Goal: Transaction & Acquisition: Book appointment/travel/reservation

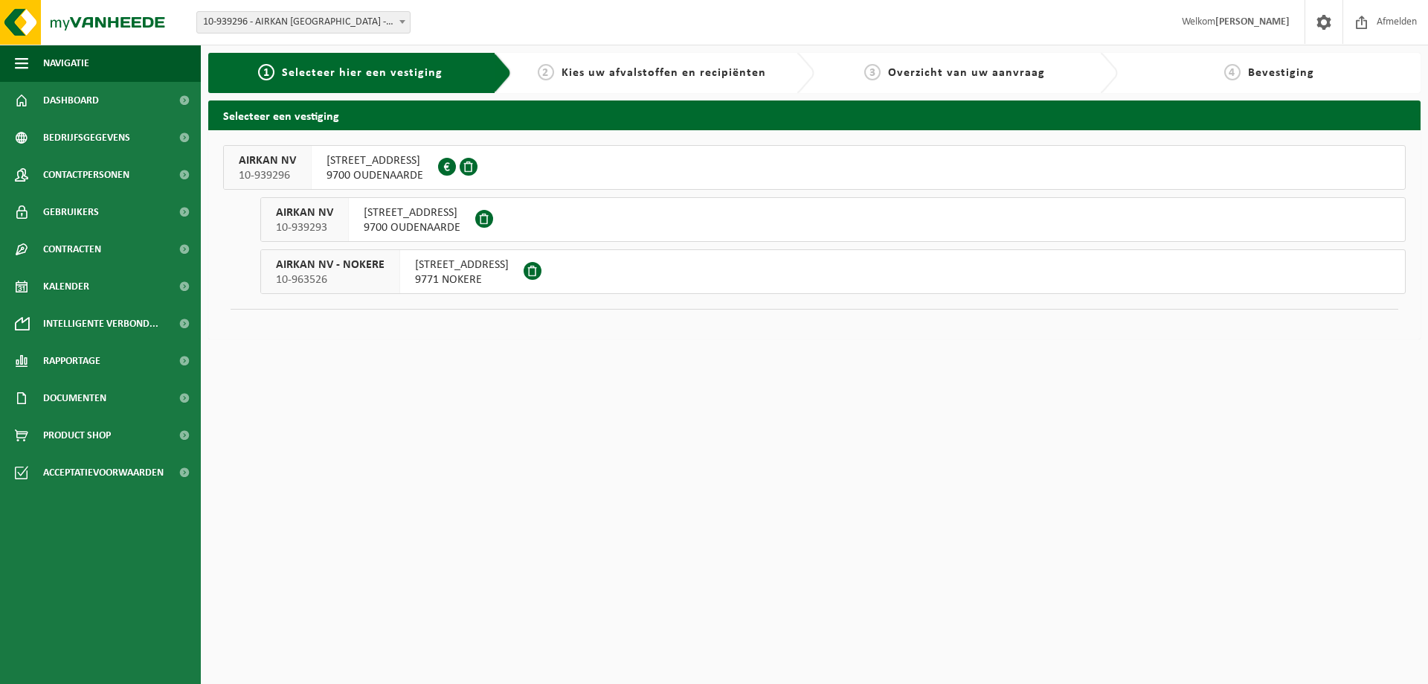
click at [377, 220] on span "9700 OUDENAARDE" at bounding box center [412, 227] width 97 height 15
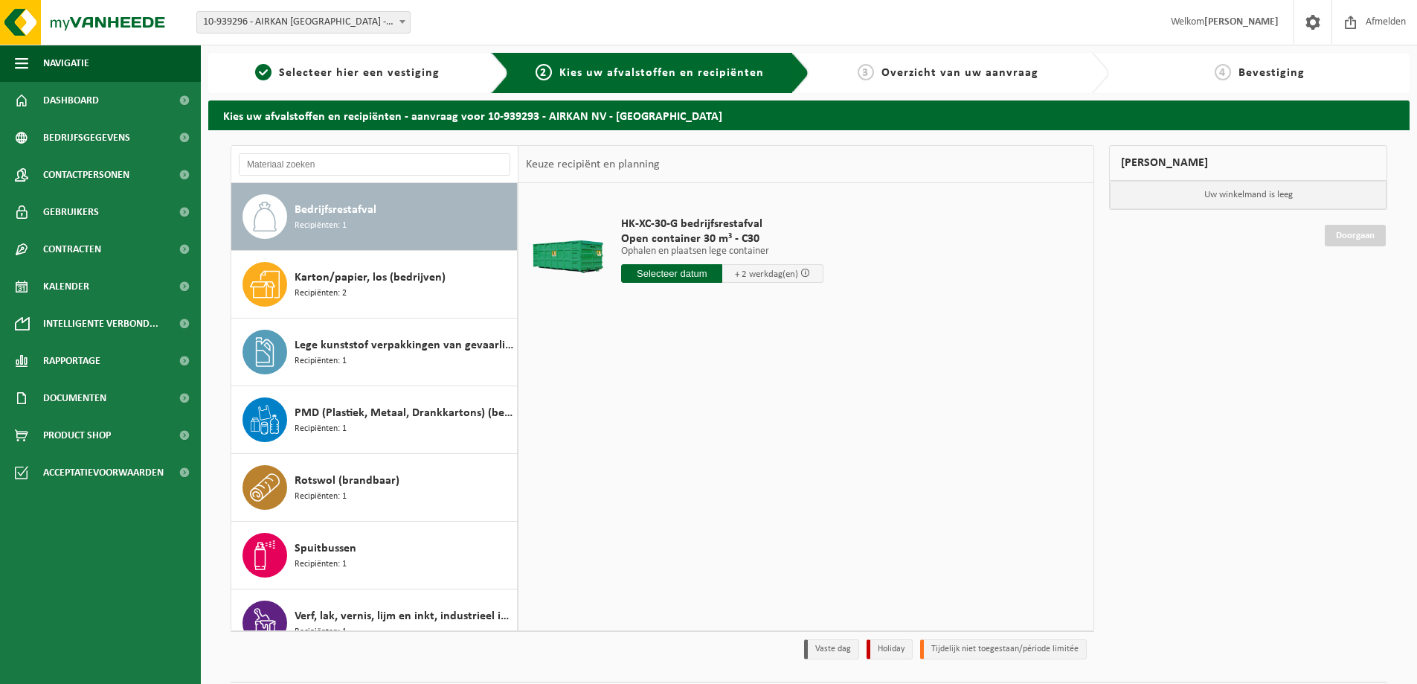
click at [675, 272] on input "text" at bounding box center [671, 273] width 101 height 19
drag, startPoint x: 739, startPoint y: 448, endPoint x: 734, endPoint y: 432, distance: 16.2
click at [738, 447] on div "29" at bounding box center [740, 453] width 26 height 24
type input "Van 2025-08-29"
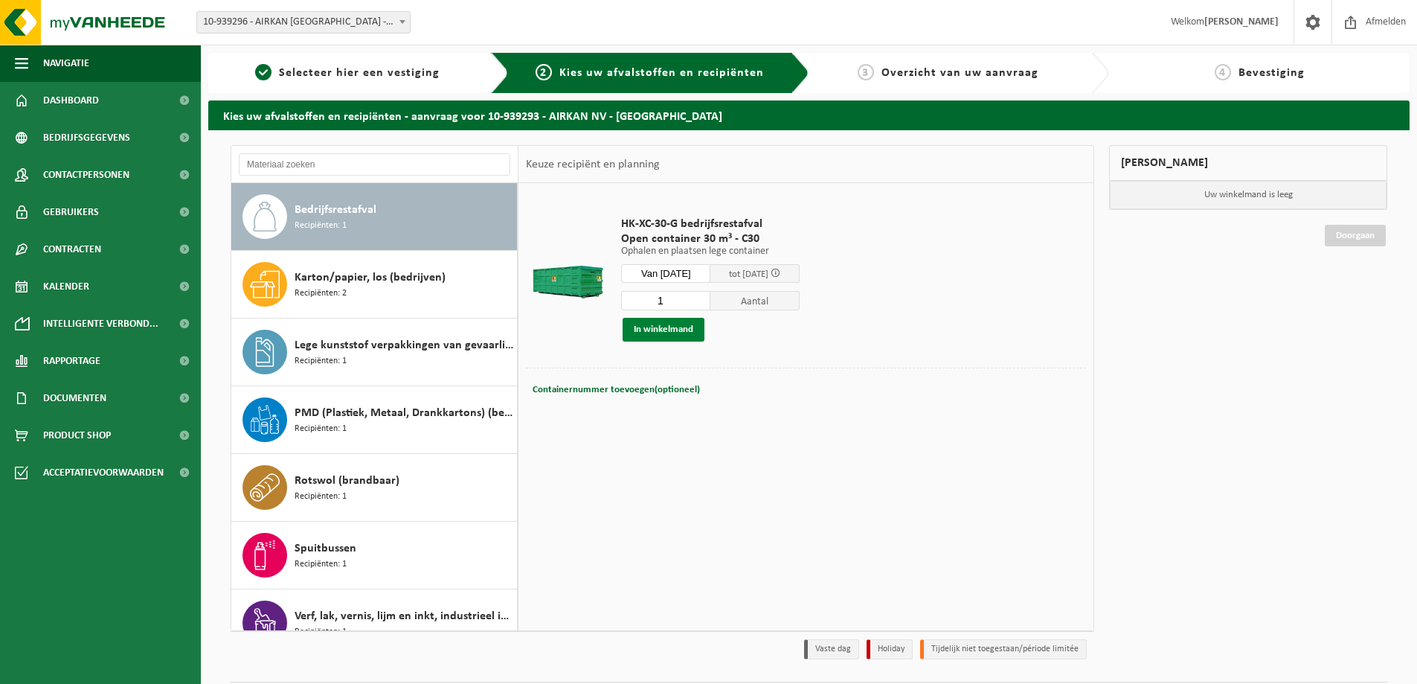
click at [665, 329] on button "In winkelmand" at bounding box center [664, 330] width 82 height 24
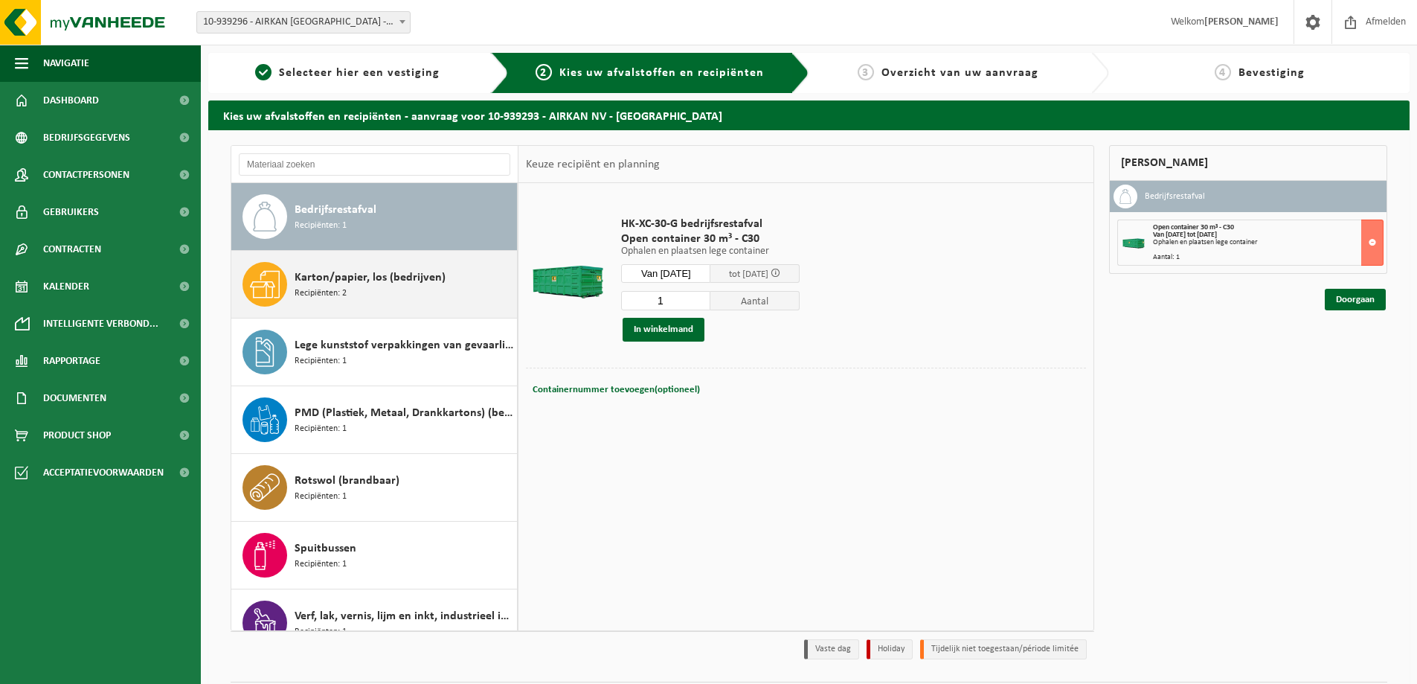
click at [350, 294] on div "Karton/papier, los (bedrijven) Recipiënten: 2" at bounding box center [404, 284] width 219 height 45
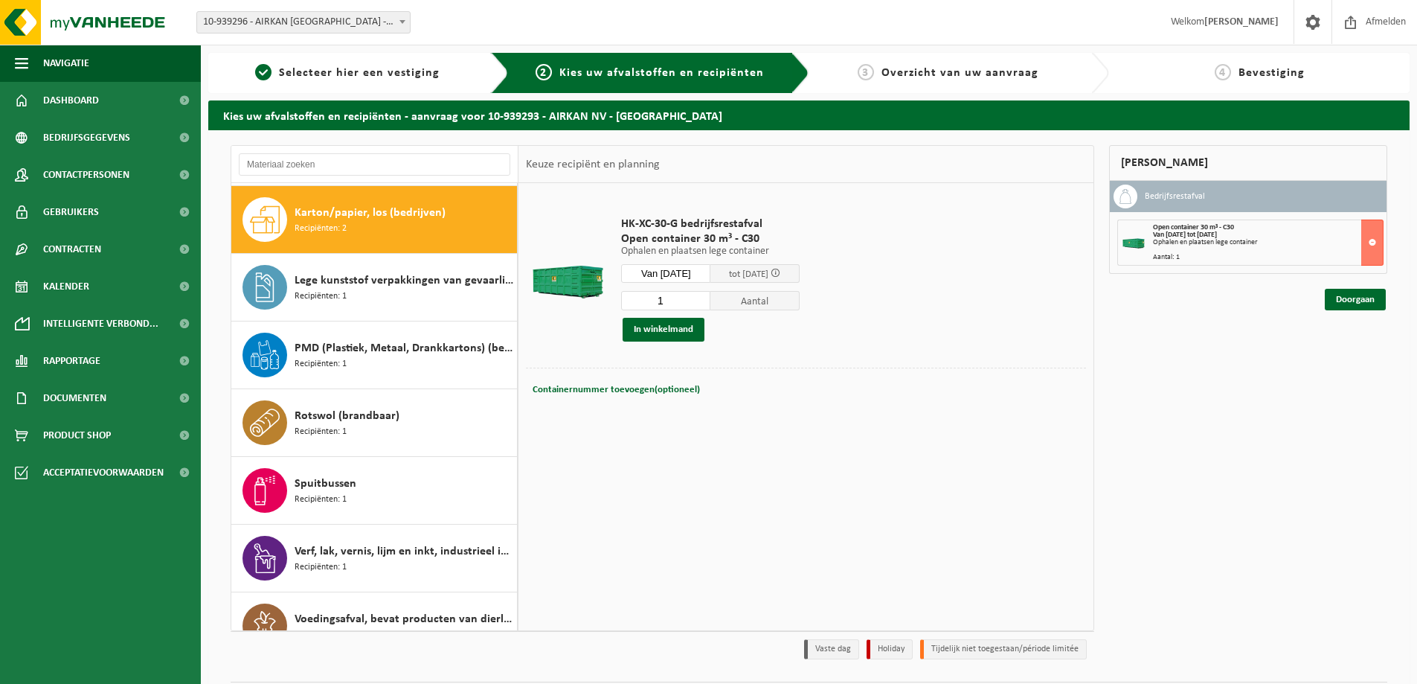
scroll to position [68, 0]
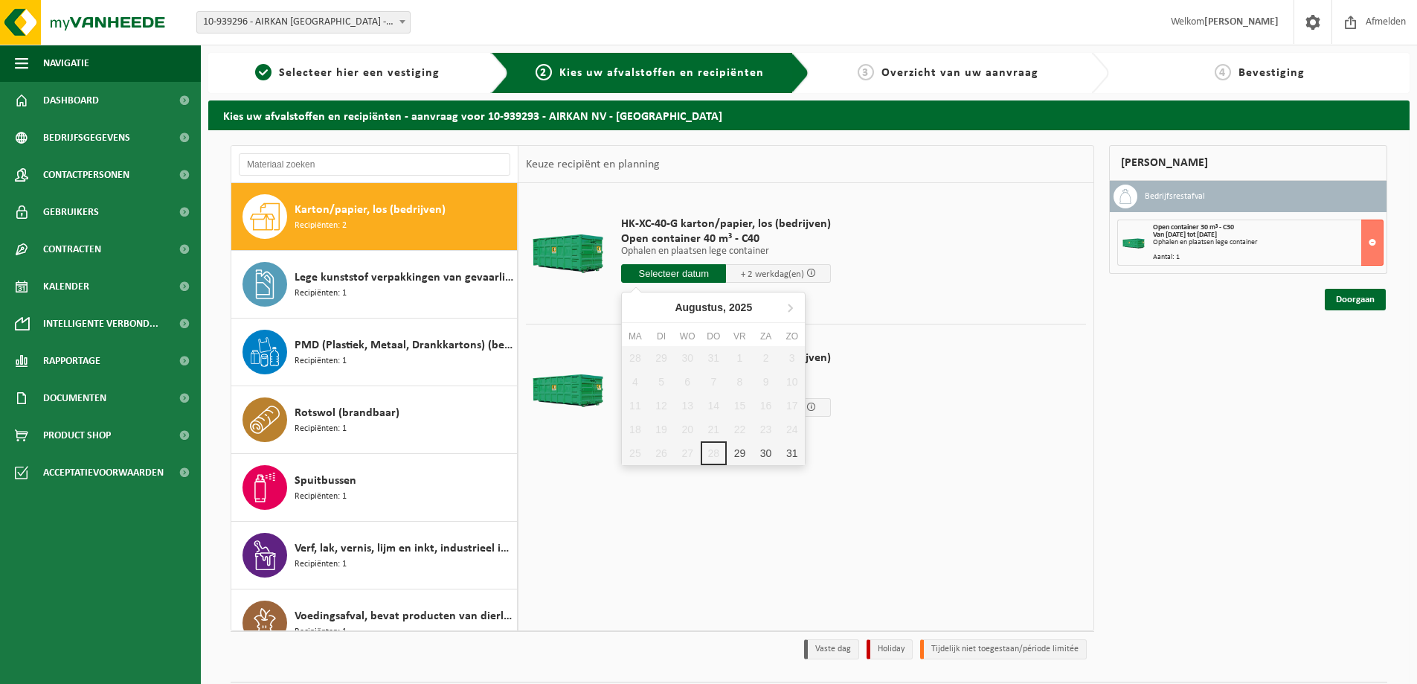
click at [675, 272] on input "text" at bounding box center [673, 273] width 105 height 19
click at [735, 451] on div "29" at bounding box center [740, 453] width 26 height 24
type input "Van 2025-08-29"
type input "2025-08-29"
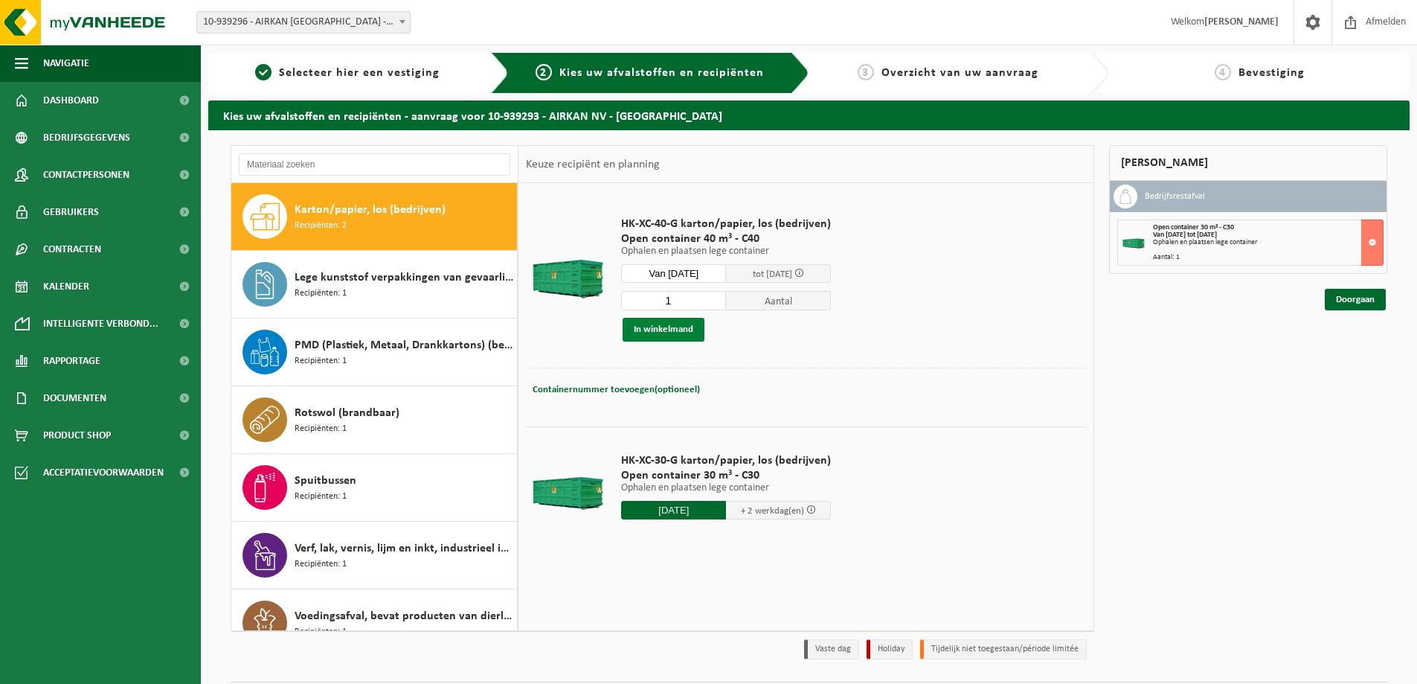
click at [670, 333] on button "In winkelmand" at bounding box center [664, 330] width 82 height 24
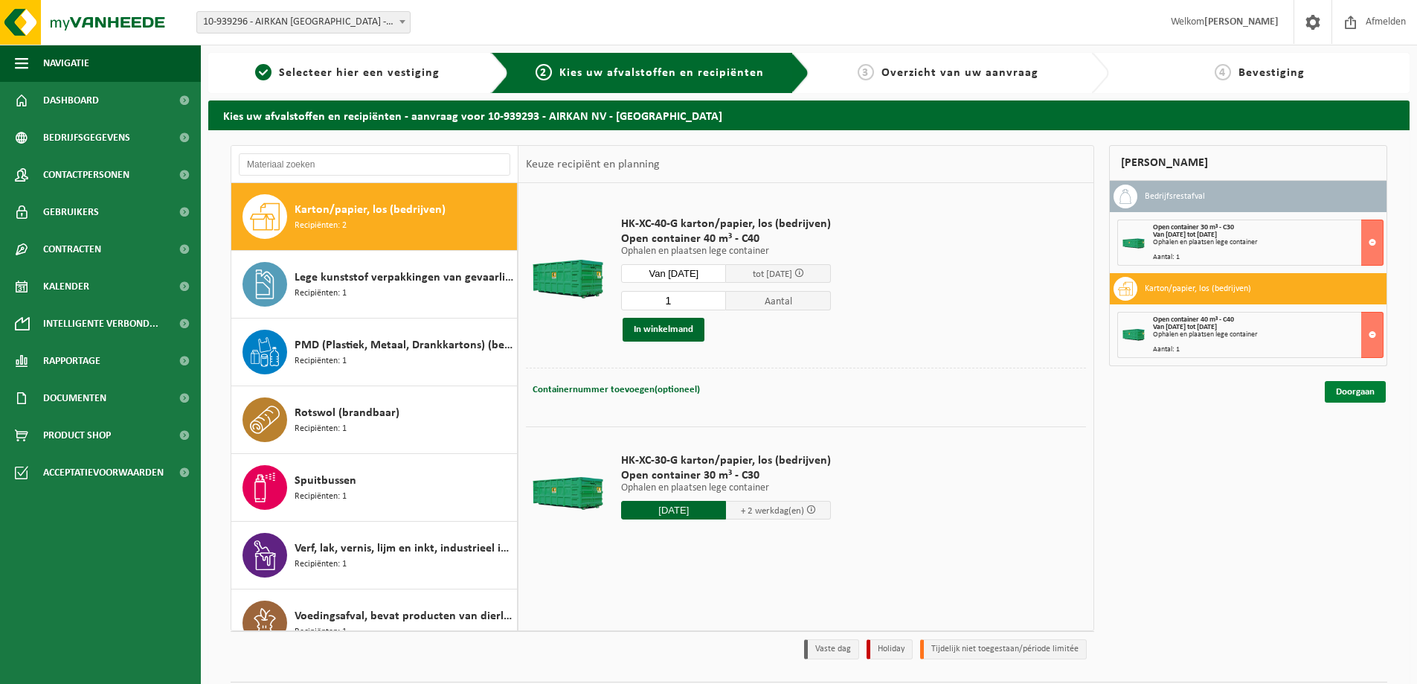
click at [1348, 390] on link "Doorgaan" at bounding box center [1355, 392] width 61 height 22
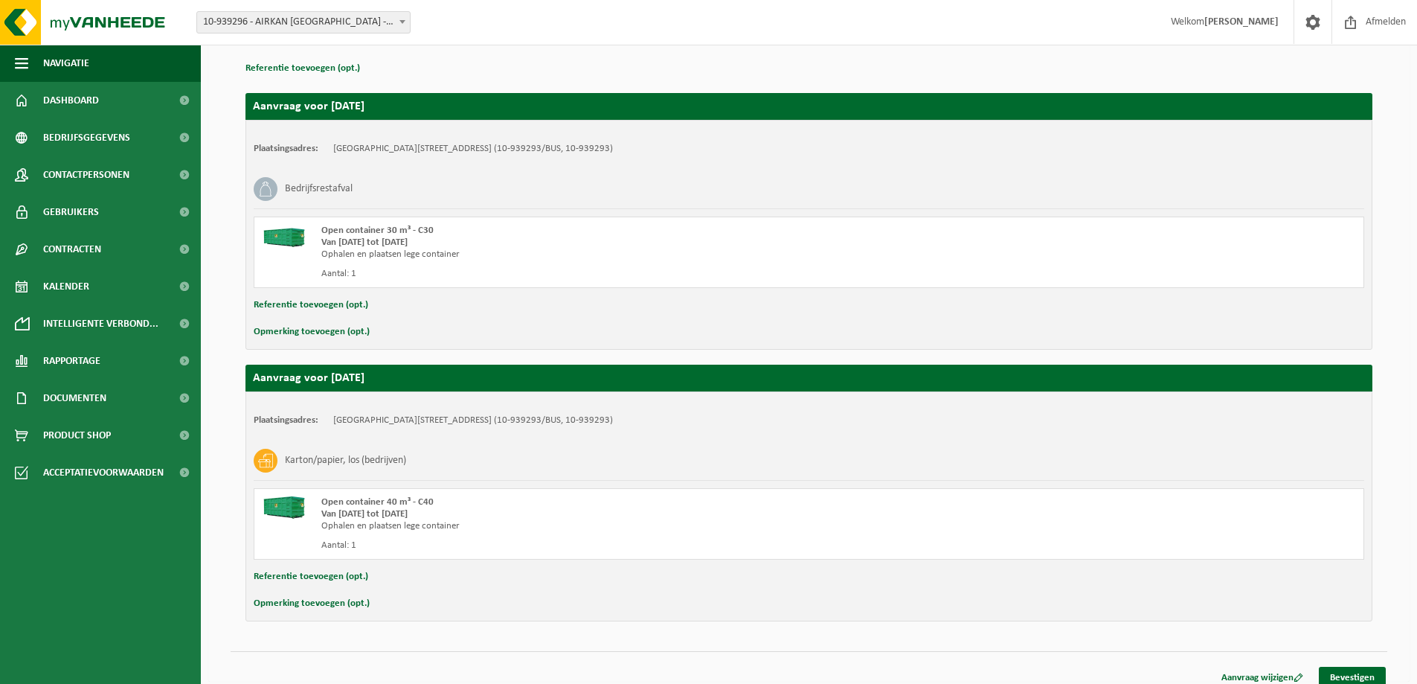
scroll to position [226, 0]
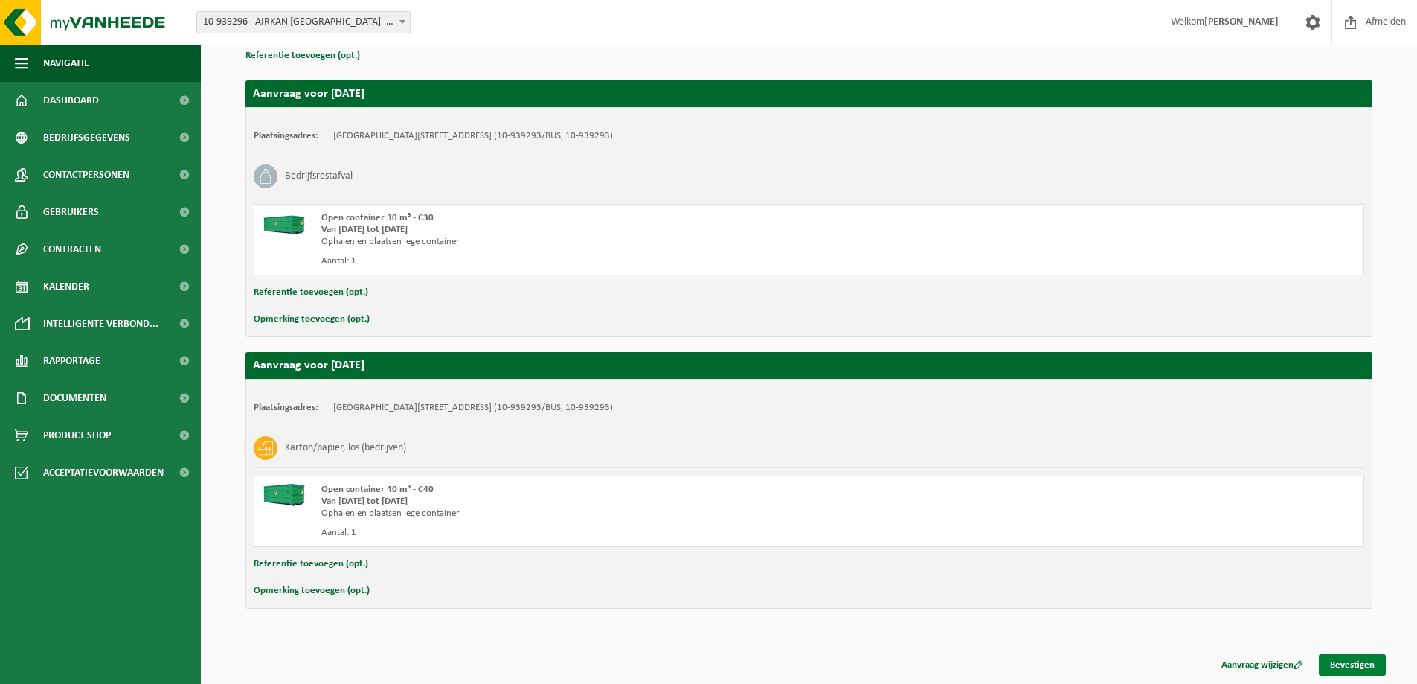
click at [1361, 657] on link "Bevestigen" at bounding box center [1352, 665] width 67 height 22
